Goal: Task Accomplishment & Management: Manage account settings

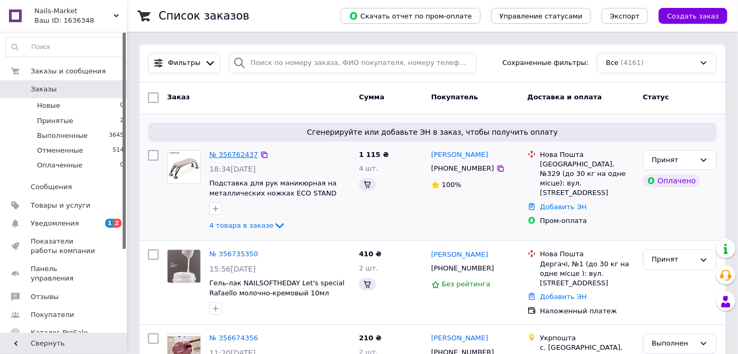
click at [216, 155] on link "№ 356762437" at bounding box center [233, 155] width 49 height 8
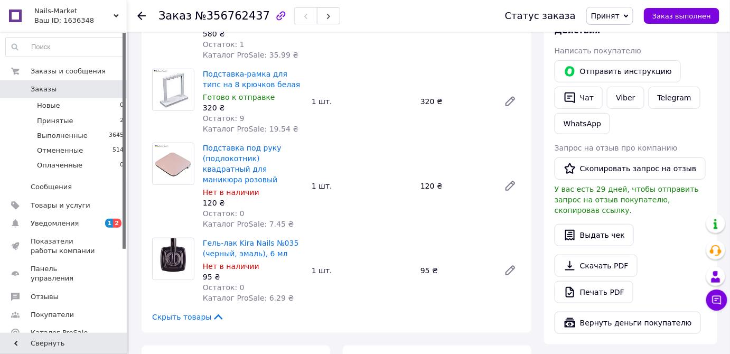
scroll to position [336, 0]
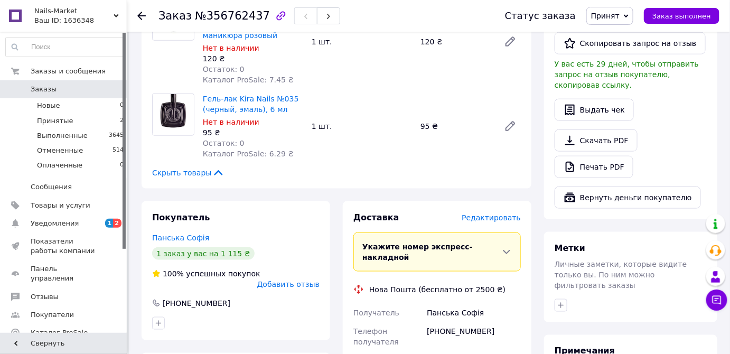
click at [480, 213] on span "Редактировать" at bounding box center [491, 217] width 59 height 8
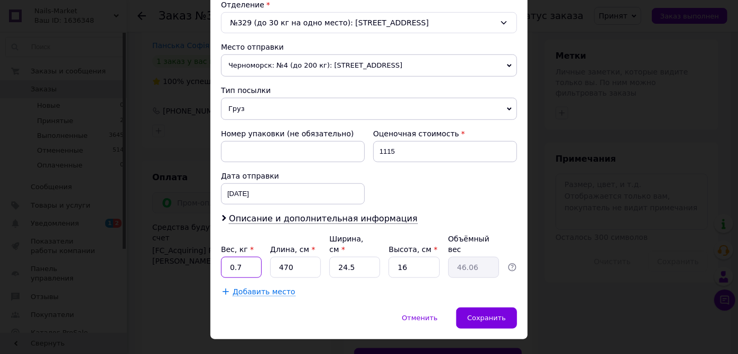
click at [244, 257] on input "0.7" at bounding box center [241, 267] width 41 height 21
type input "0"
type input "2.5"
click at [301, 257] on input "470" at bounding box center [295, 267] width 51 height 21
type input "47"
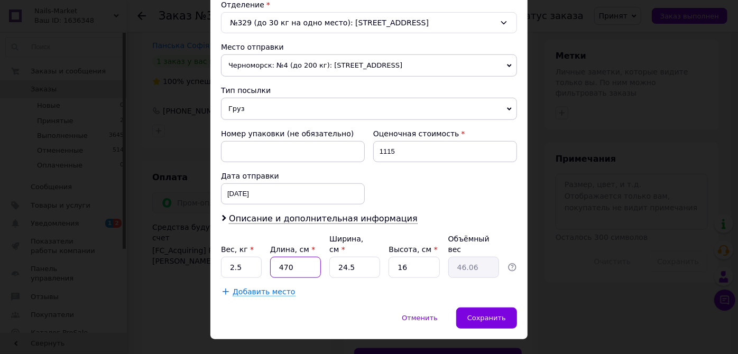
type input "4.61"
type input "47"
drag, startPoint x: 341, startPoint y: 254, endPoint x: 353, endPoint y: 258, distance: 13.5
click at [353, 258] on input "24.5" at bounding box center [354, 267] width 51 height 21
type input "25"
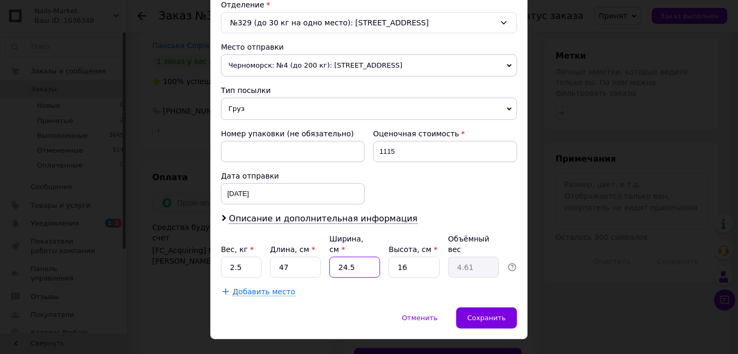
type input "4.7"
type input "25"
click at [416, 262] on input "16" at bounding box center [413, 267] width 51 height 21
type input "2"
type input "0.59"
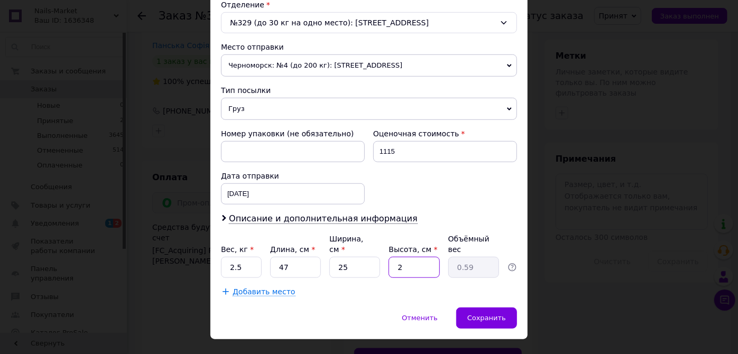
type input "20"
type input "5.88"
type input "20"
drag, startPoint x: 397, startPoint y: 288, endPoint x: 410, endPoint y: 293, distance: 13.5
click at [397, 289] on div "Способ доставки Нова Пошта (бесплатно от 2500 ₴) Плательщик Получатель Отправит…" at bounding box center [368, 20] width 317 height 574
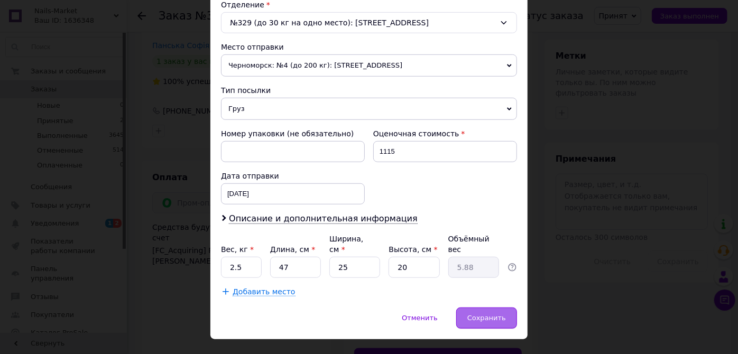
click at [484, 308] on div "Сохранить" at bounding box center [486, 317] width 61 height 21
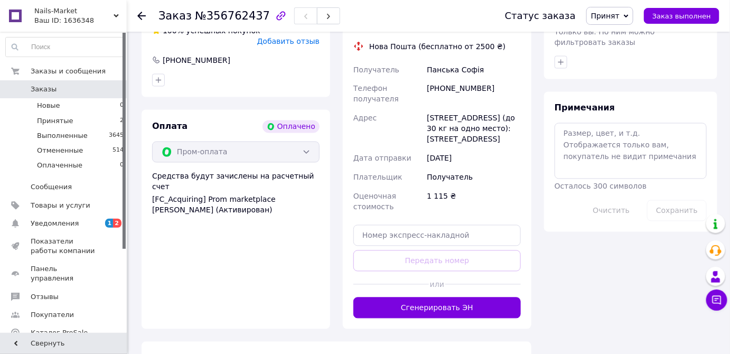
scroll to position [624, 0]
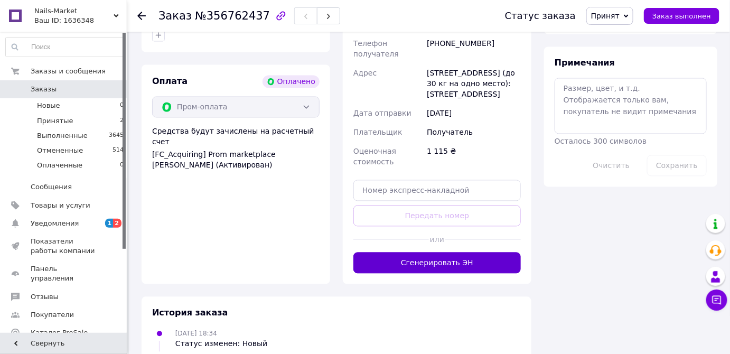
click at [368, 253] on button "Сгенерировать ЭН" at bounding box center [436, 263] width 167 height 21
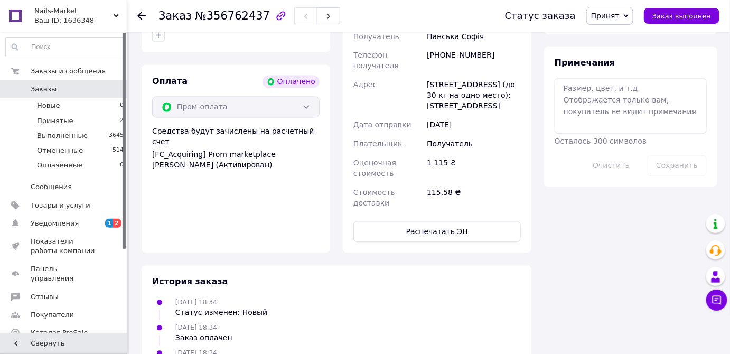
click at [617, 16] on span "Принят" at bounding box center [605, 16] width 29 height 8
click at [606, 42] on li "Выполнен" at bounding box center [615, 37] width 56 height 16
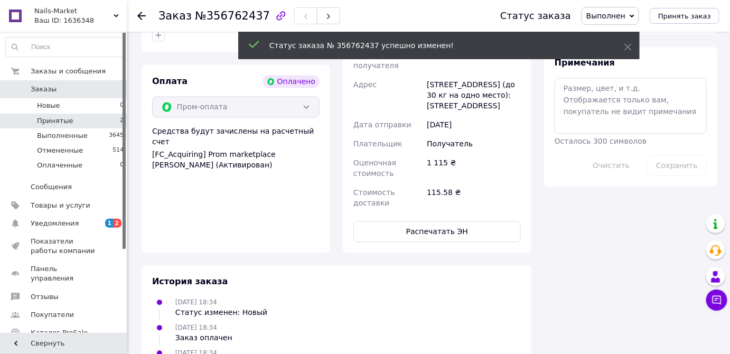
click at [52, 119] on span "Принятые" at bounding box center [55, 121] width 36 height 10
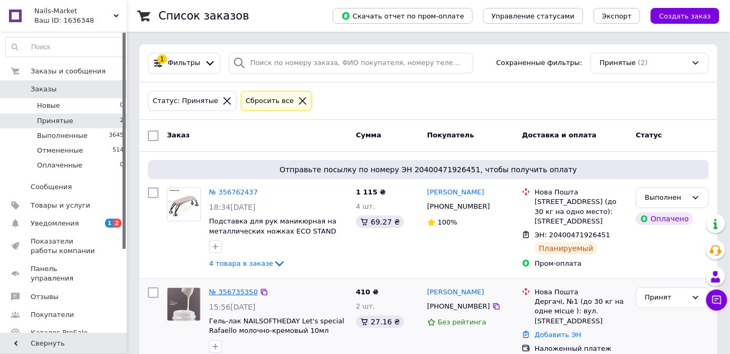
click at [226, 291] on link "№ 356735350" at bounding box center [233, 292] width 49 height 8
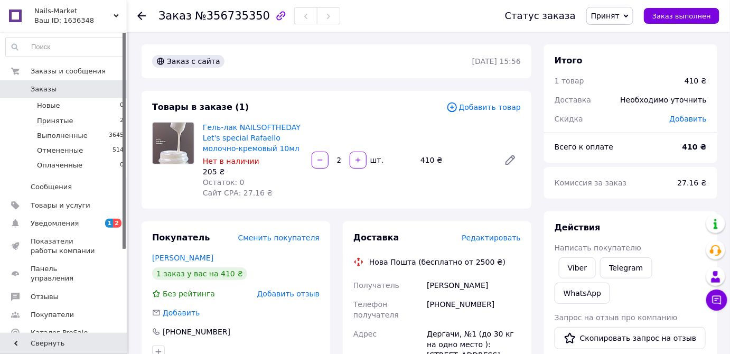
click at [486, 240] on span "Редактировать" at bounding box center [491, 238] width 59 height 8
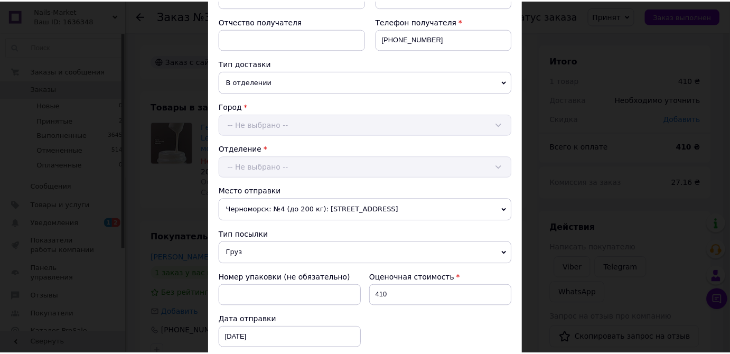
scroll to position [384, 0]
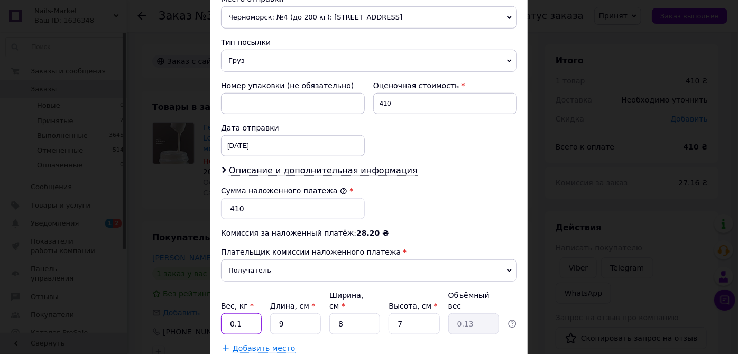
click at [247, 313] on input "0.1" at bounding box center [241, 323] width 41 height 21
type input "0.2"
drag, startPoint x: 279, startPoint y: 314, endPoint x: 287, endPoint y: 319, distance: 9.7
click at [287, 319] on input "9" at bounding box center [295, 323] width 51 height 21
type input "1"
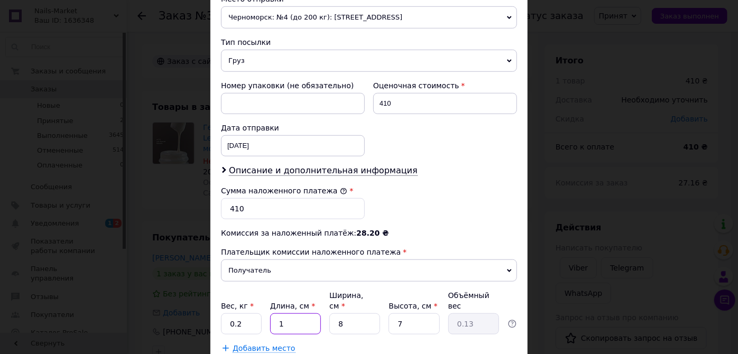
type input "0.1"
type input "15"
type input "0.21"
type input "15"
drag, startPoint x: 333, startPoint y: 306, endPoint x: 347, endPoint y: 310, distance: 13.9
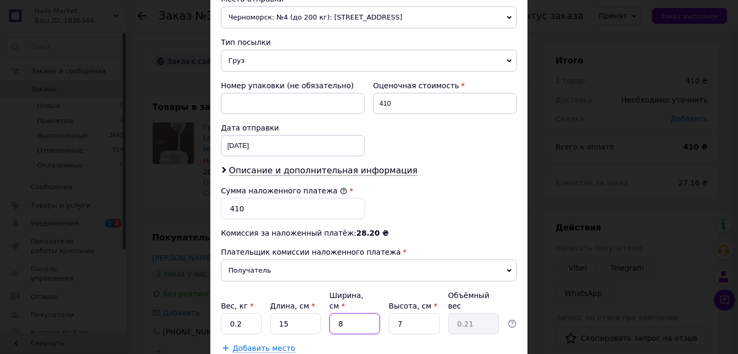
click at [347, 313] on input "8" at bounding box center [354, 323] width 51 height 21
type input "1"
type input "0.1"
type input "10"
type input "0.26"
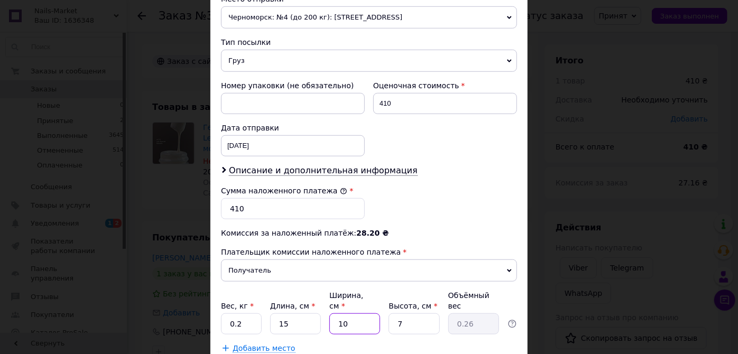
type input "10"
drag, startPoint x: 391, startPoint y: 313, endPoint x: 411, endPoint y: 316, distance: 19.8
click at [411, 316] on input "7" at bounding box center [413, 323] width 51 height 21
type input "8"
type input "0.3"
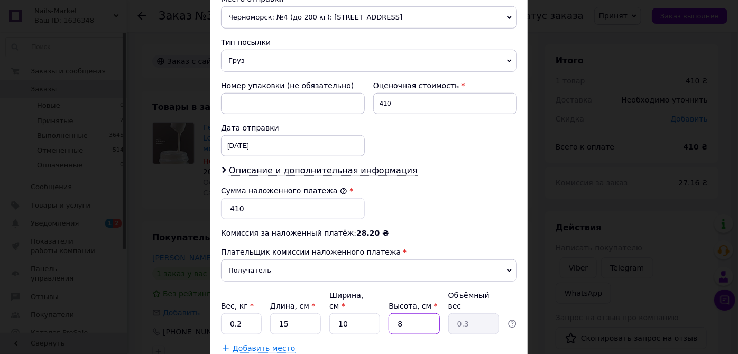
type input "8"
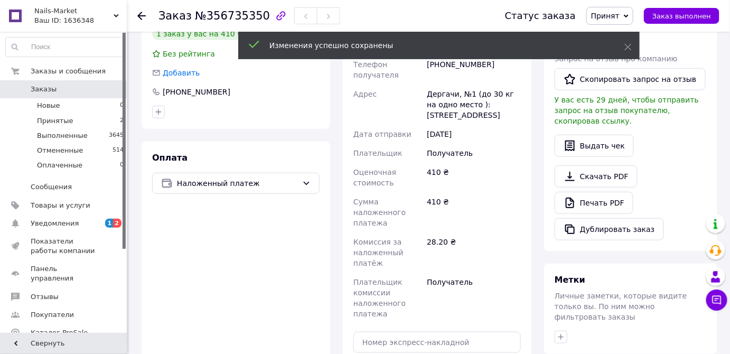
scroll to position [432, 0]
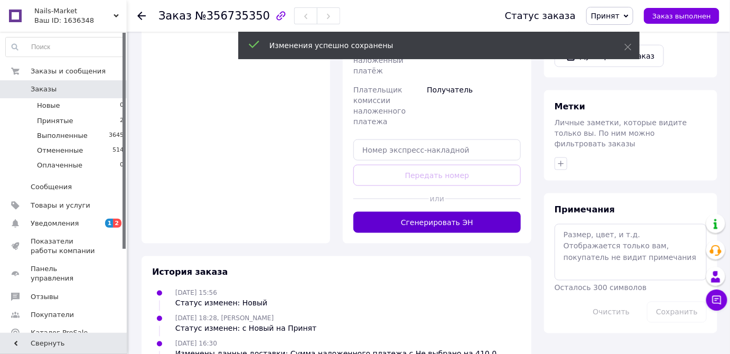
click at [417, 225] on button "Сгенерировать ЭН" at bounding box center [436, 222] width 167 height 21
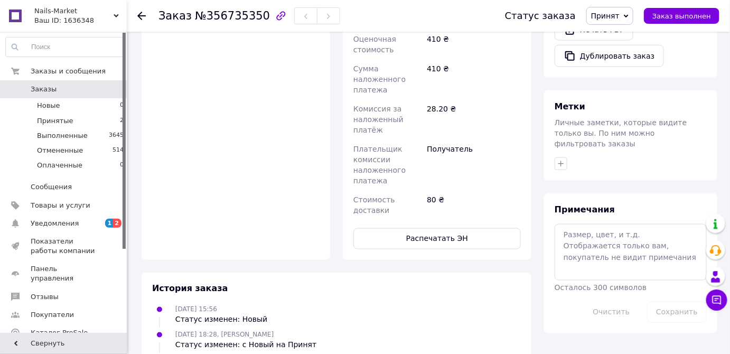
click at [616, 15] on span "Принят" at bounding box center [605, 16] width 29 height 8
click at [614, 38] on li "Выполнен" at bounding box center [615, 37] width 56 height 16
